Goal: Find specific fact: Find specific fact

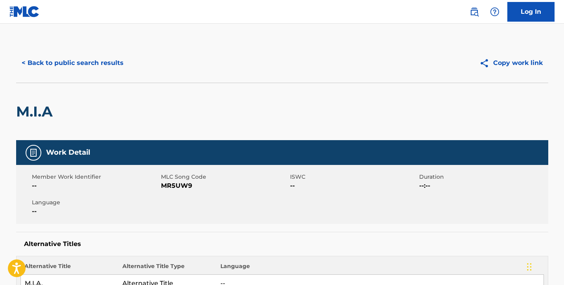
click at [181, 184] on span "MR5UW9" at bounding box center [224, 185] width 127 height 9
copy span "MR5UW9"
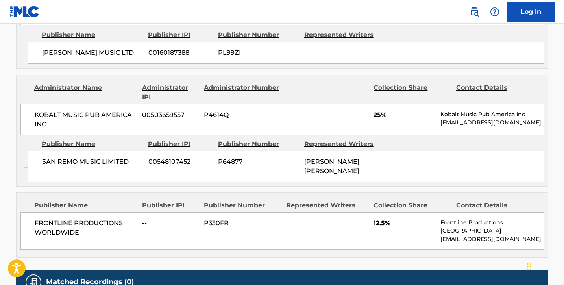
scroll to position [664, 0]
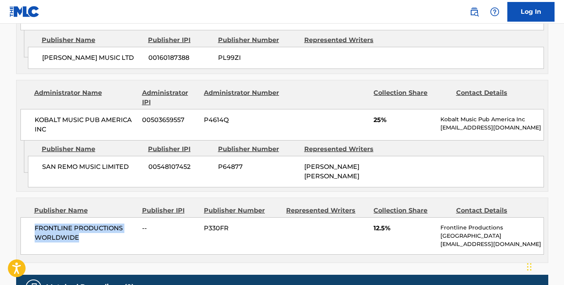
drag, startPoint x: 85, startPoint y: 226, endPoint x: 29, endPoint y: 210, distance: 58.2
click at [29, 217] on div "FRONTLINE PRODUCTIONS WORLDWIDE -- P330FR 12.5% Frontline Productions Detroit […" at bounding box center [282, 235] width 524 height 37
copy span "FRONTLINE PRODUCTIONS WORLDWIDE"
click at [136, 1] on nav "Log In" at bounding box center [282, 12] width 564 height 24
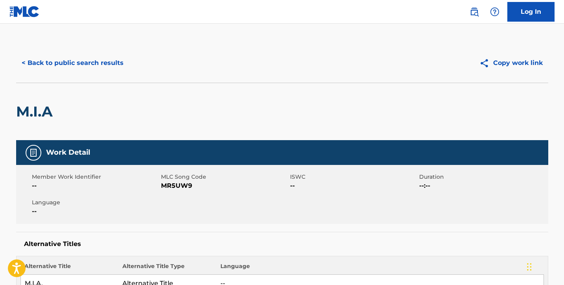
scroll to position [0, 0]
click at [85, 65] on button "< Back to public search results" at bounding box center [72, 63] width 113 height 20
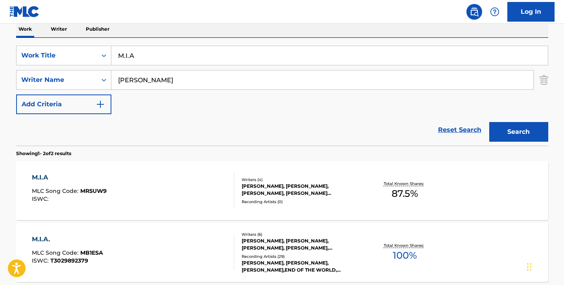
scroll to position [128, 0]
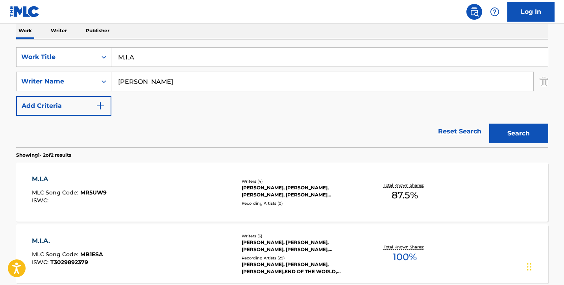
click at [166, 189] on div "M.I.A MLC Song Code : MR5UW9 ISWC :" at bounding box center [133, 191] width 202 height 35
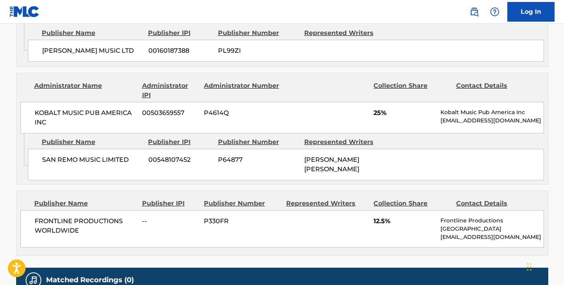
scroll to position [673, 0]
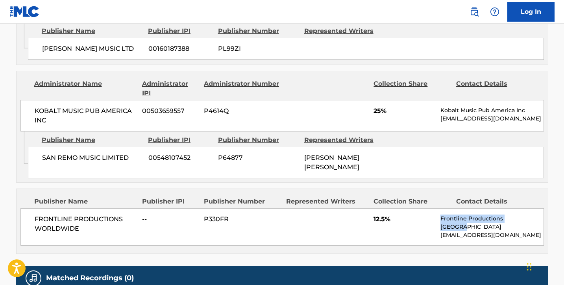
drag, startPoint x: 529, startPoint y: 204, endPoint x: 435, endPoint y: 210, distance: 93.9
click at [435, 210] on div "FRONTLINE PRODUCTIONS WORLDWIDE -- P330FR 12.5% Frontline Productions Detroit […" at bounding box center [282, 226] width 524 height 37
